Goal: Task Accomplishment & Management: Use online tool/utility

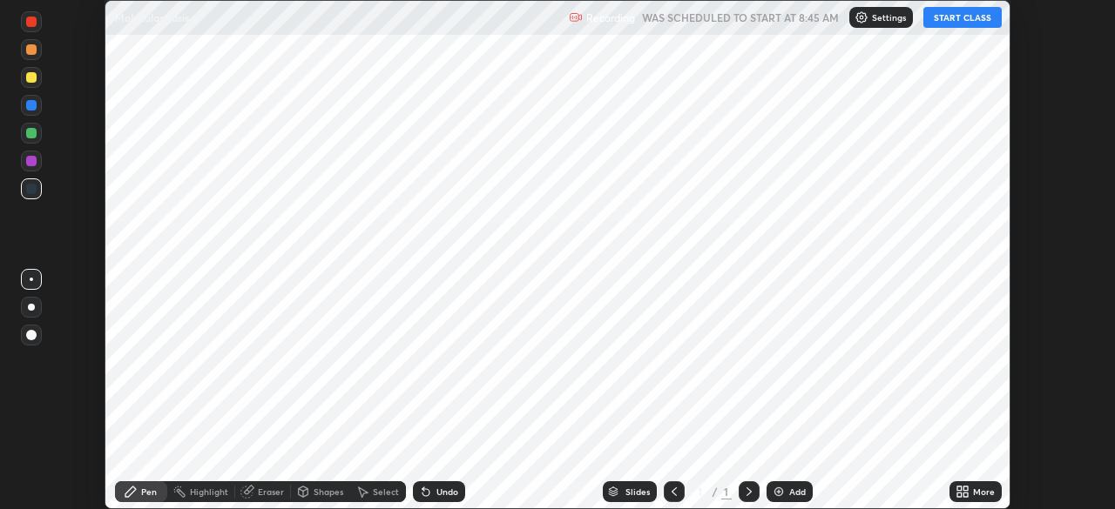
scroll to position [509, 1115]
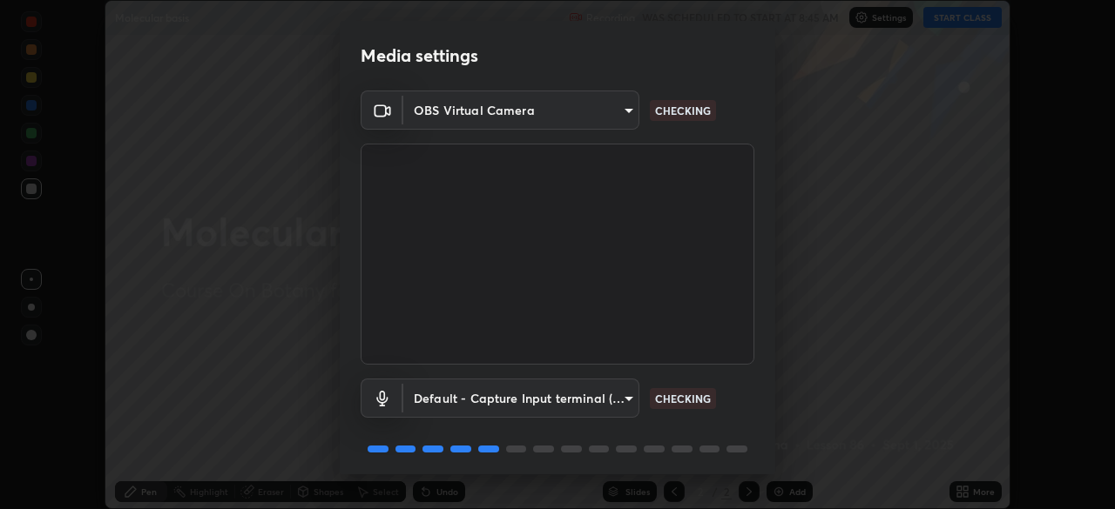
click at [597, 109] on body "Erase all Molecular basis Recording WAS SCHEDULED TO START AT 8:45 AM Settings …" at bounding box center [557, 254] width 1115 height 509
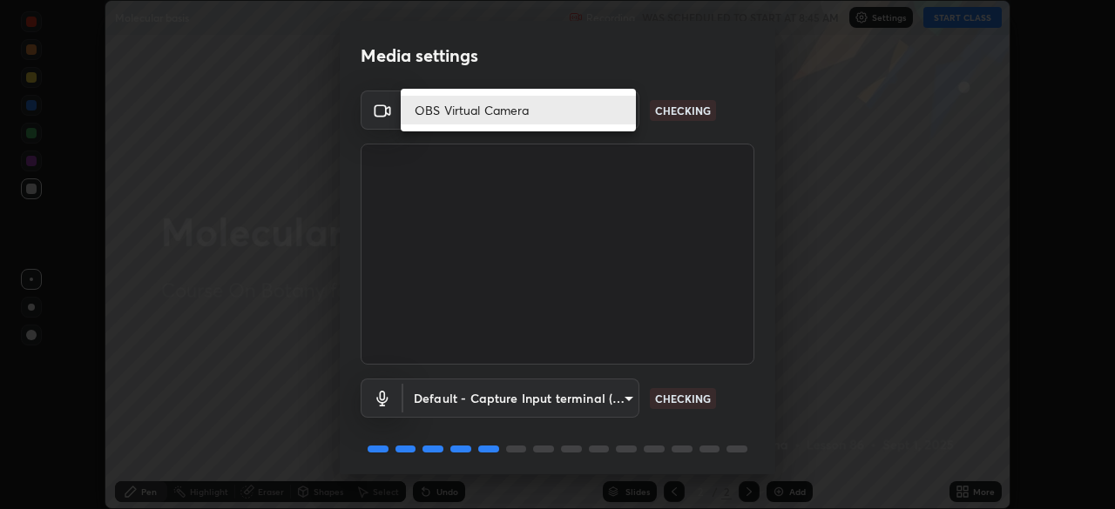
click at [544, 115] on li "OBS Virtual Camera" at bounding box center [518, 110] width 235 height 29
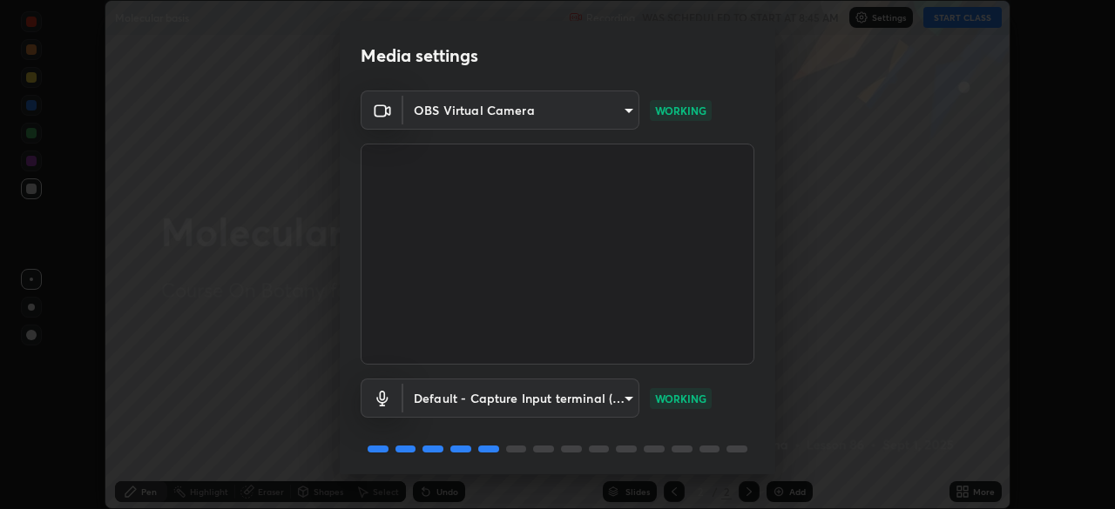
click at [496, 117] on body "Erase all Molecular basis Recording WAS SCHEDULED TO START AT 8:45 AM Settings …" at bounding box center [557, 254] width 1115 height 509
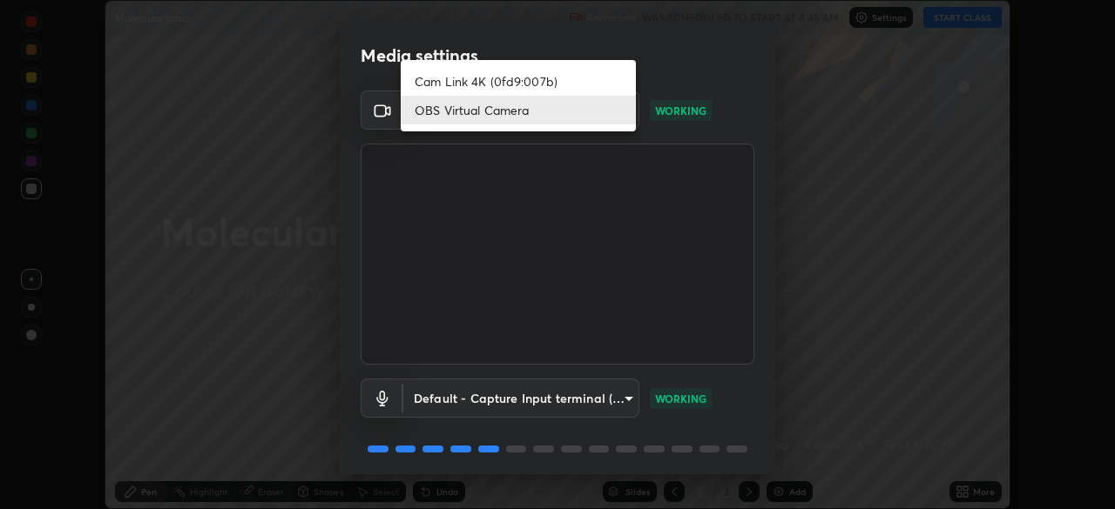
click at [500, 80] on li "Cam Link 4K (0fd9:007b)" at bounding box center [518, 81] width 235 height 29
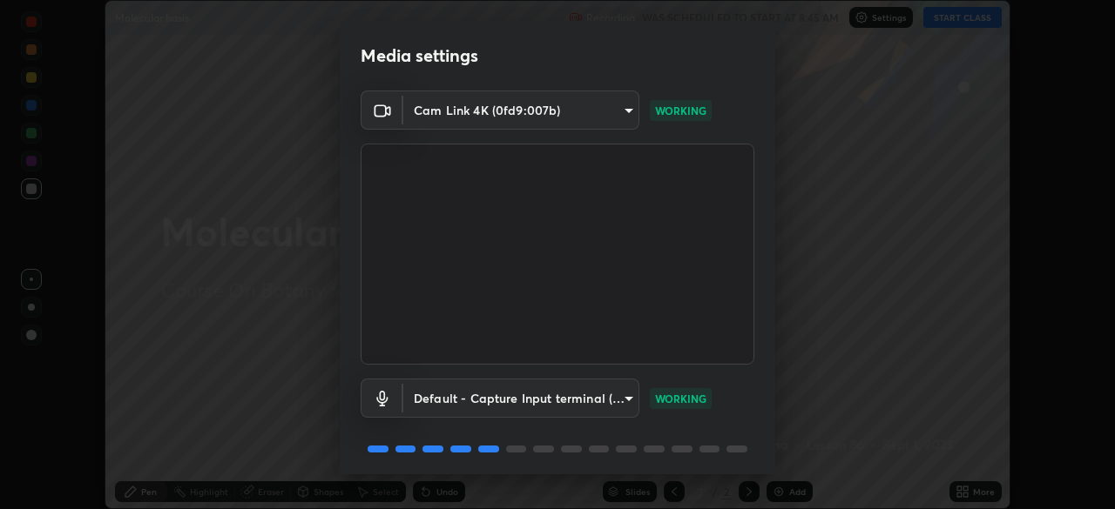
type input "55b0da6aefd24438982a27c6421c83a582a8832625b81bb231f4e949ad6bd7a7"
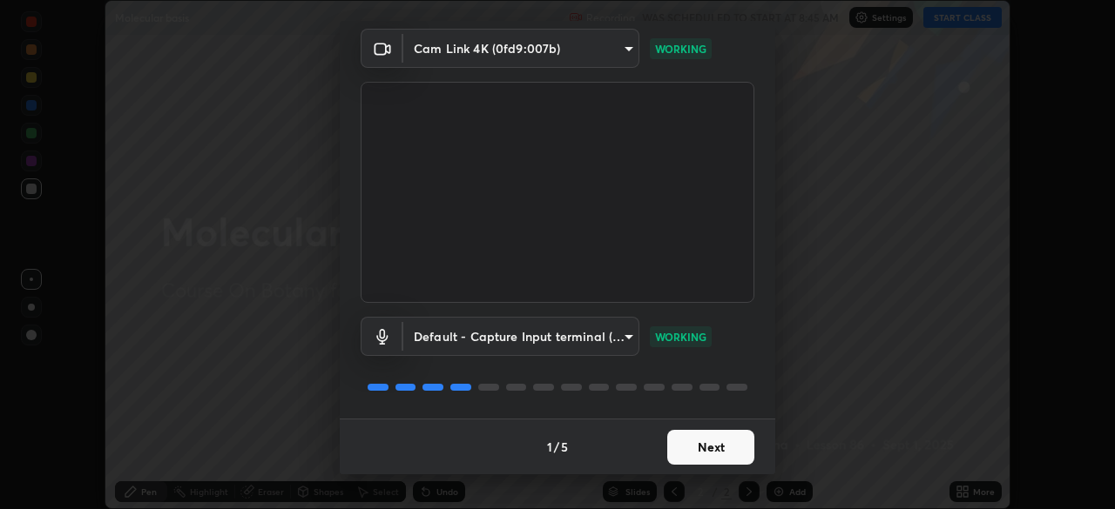
click at [685, 451] on button "Next" at bounding box center [710, 447] width 87 height 35
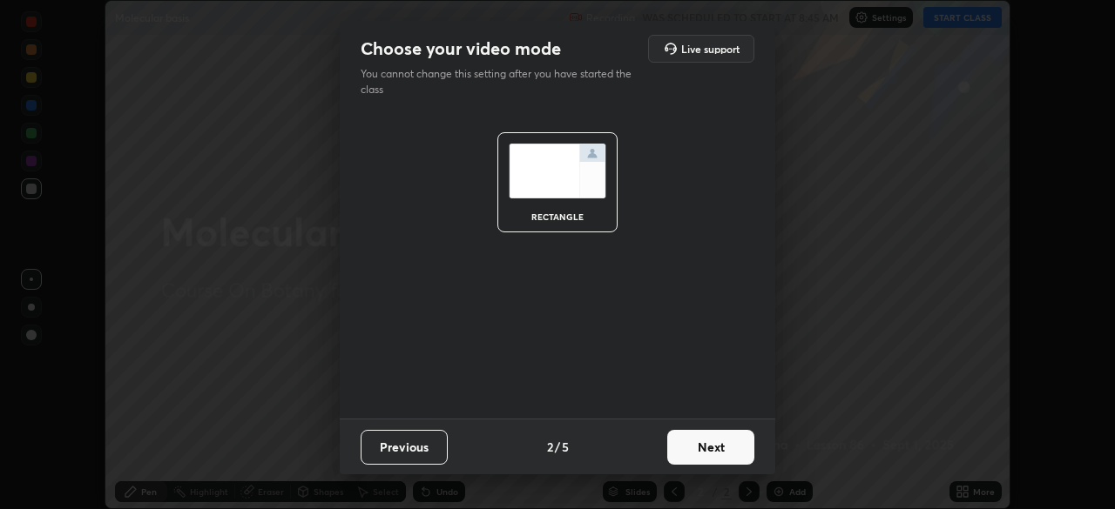
click at [712, 451] on button "Next" at bounding box center [710, 447] width 87 height 35
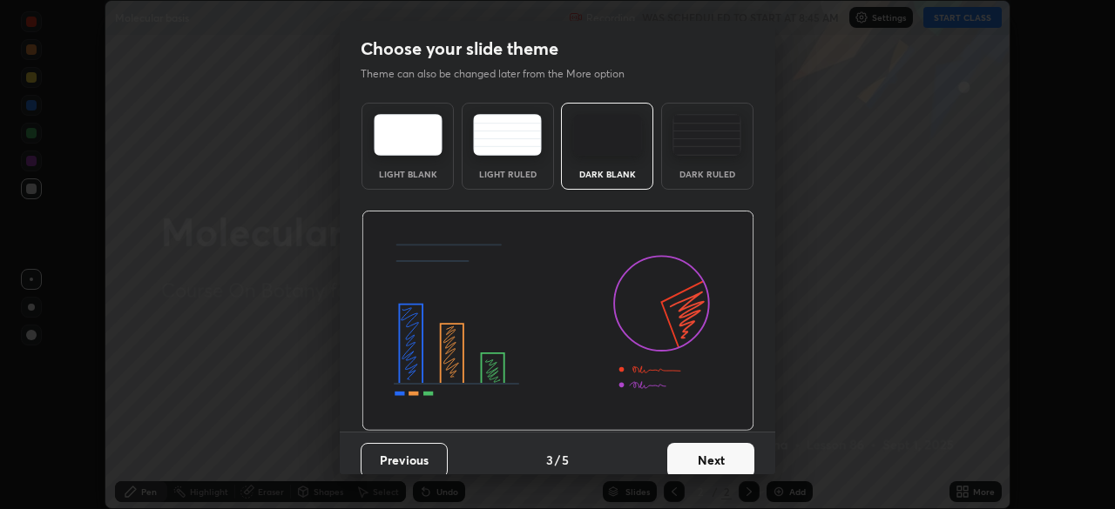
click at [737, 455] on button "Next" at bounding box center [710, 460] width 87 height 35
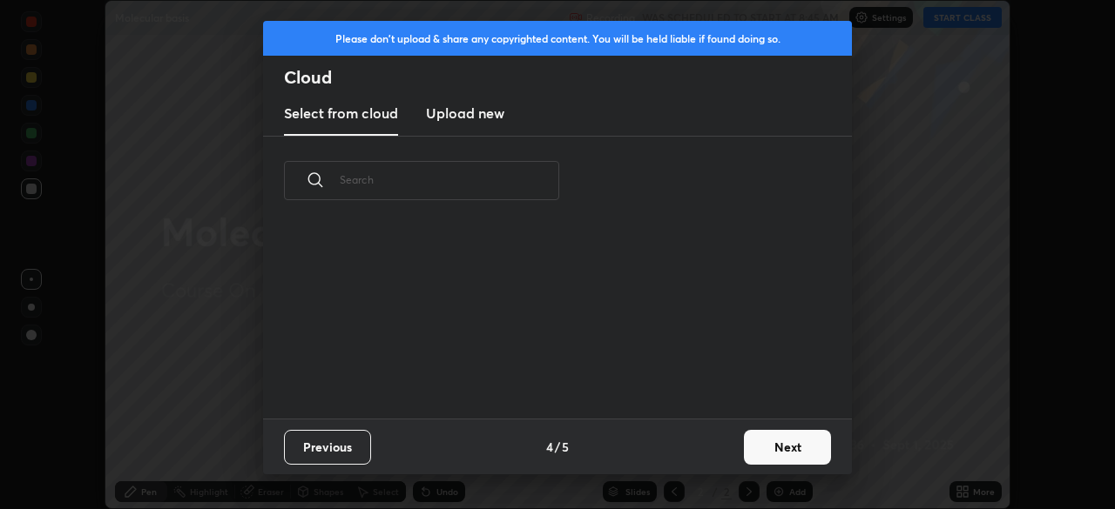
click at [763, 451] on button "Next" at bounding box center [787, 447] width 87 height 35
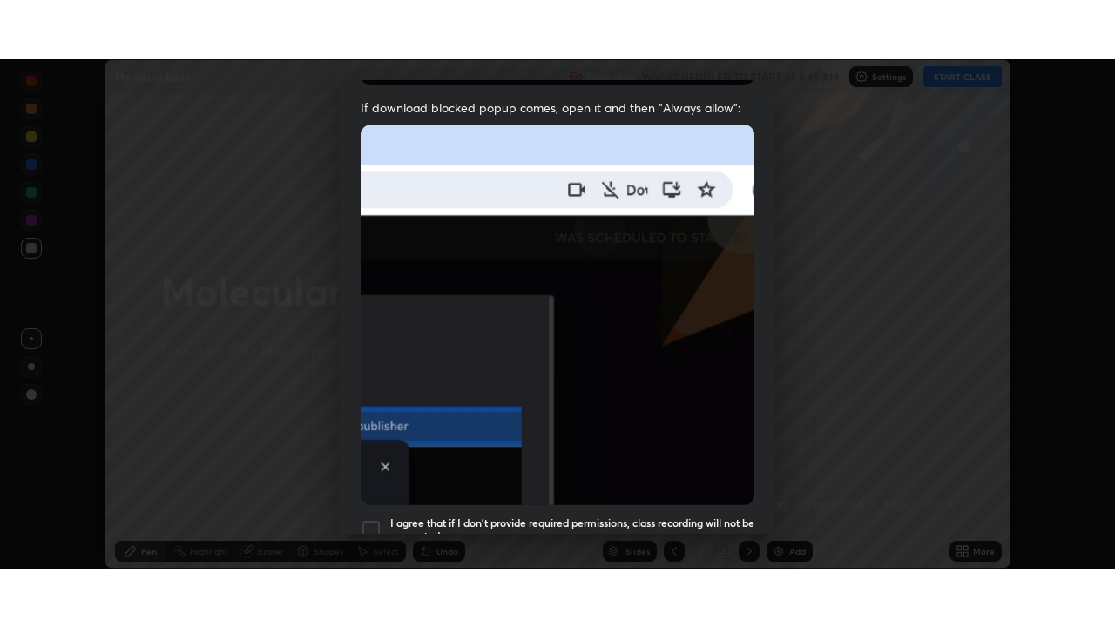
scroll to position [417, 0]
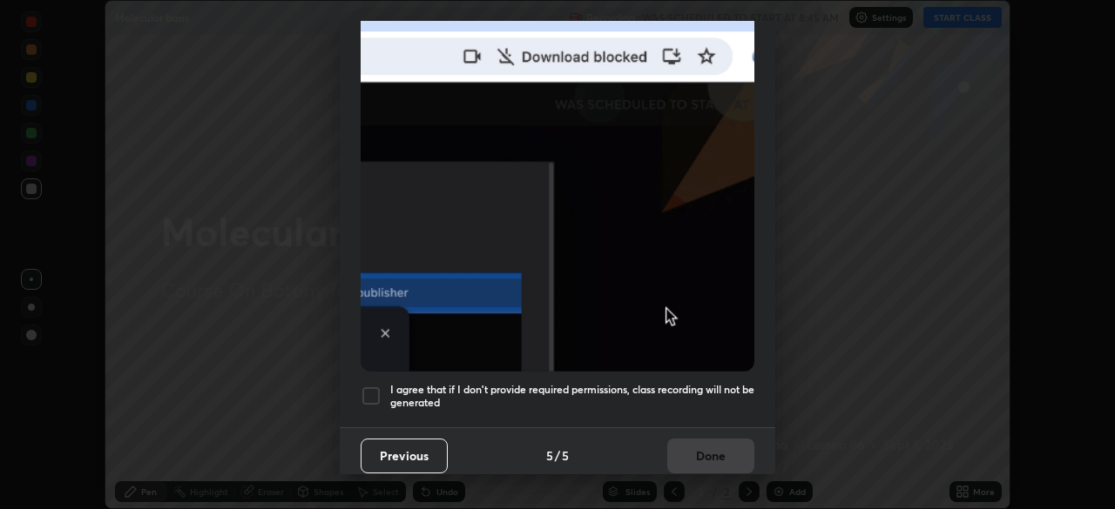
click at [371, 392] on div at bounding box center [371, 396] width 21 height 21
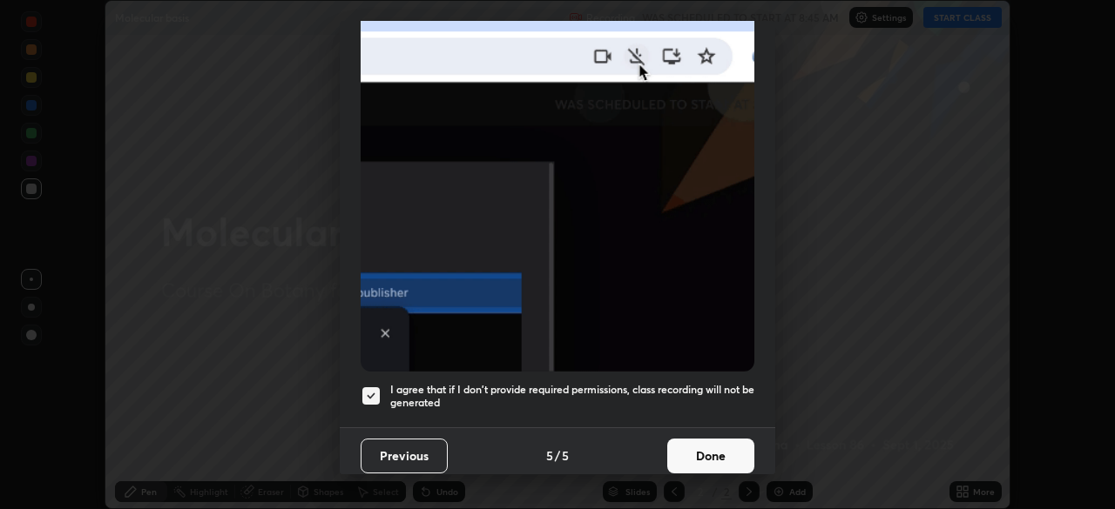
click at [692, 446] on button "Done" at bounding box center [710, 456] width 87 height 35
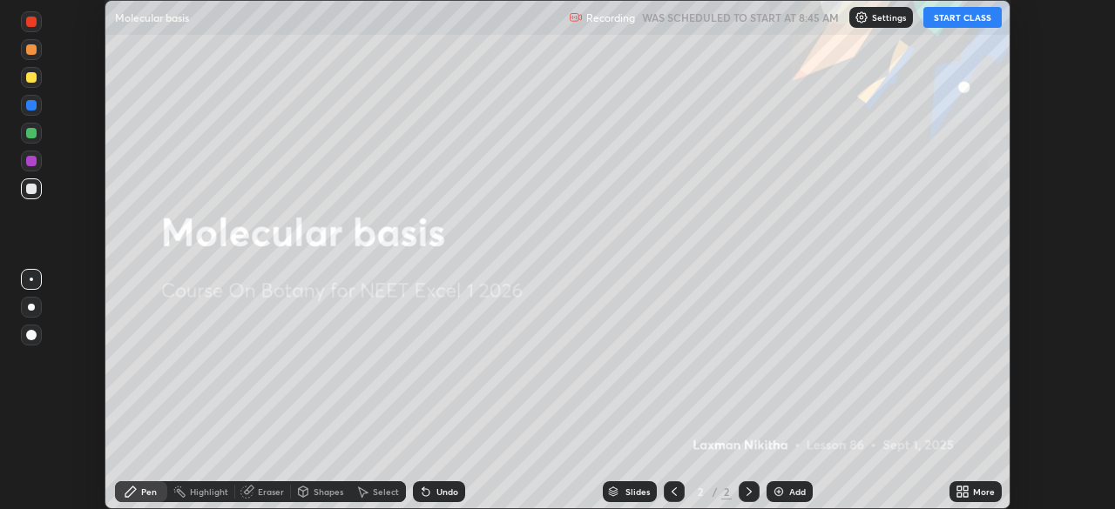
click at [936, 21] on button "START CLASS" at bounding box center [962, 17] width 78 height 21
click at [979, 489] on div "More" at bounding box center [984, 492] width 22 height 9
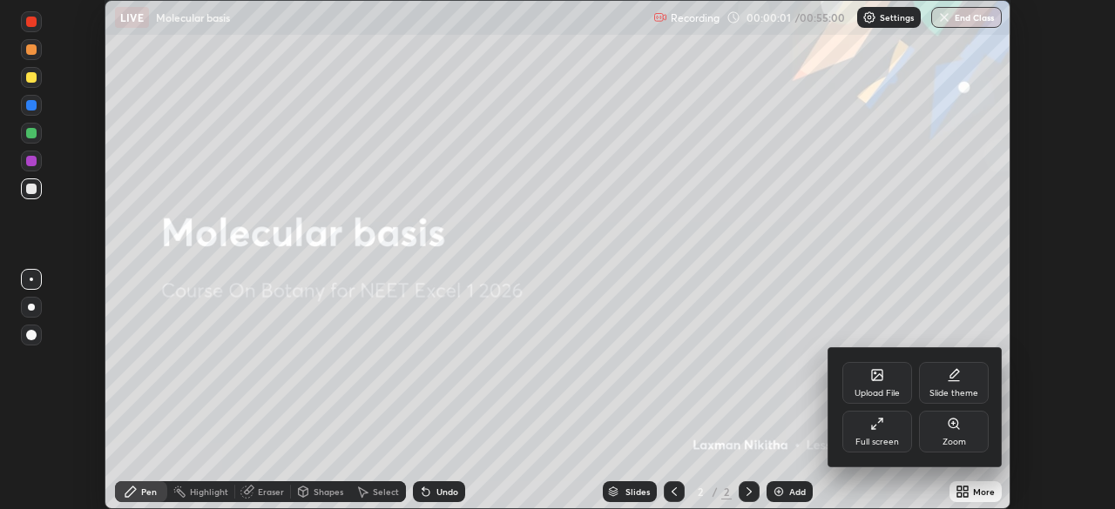
click at [887, 446] on div "Full screen" at bounding box center [877, 442] width 44 height 9
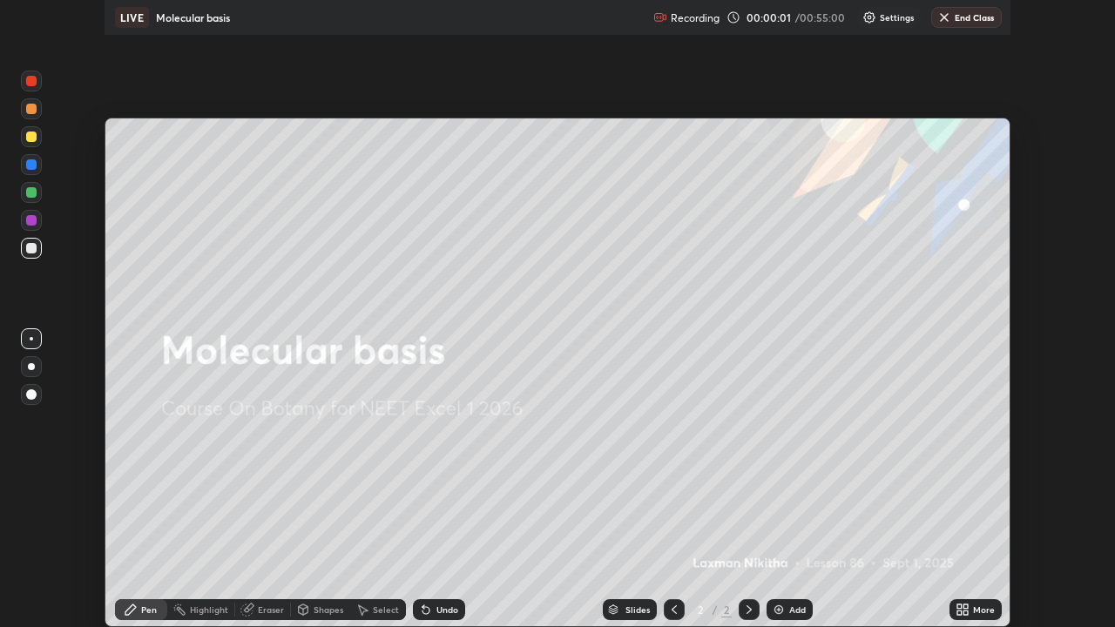
scroll to position [627, 1115]
